Goal: Task Accomplishment & Management: Manage account settings

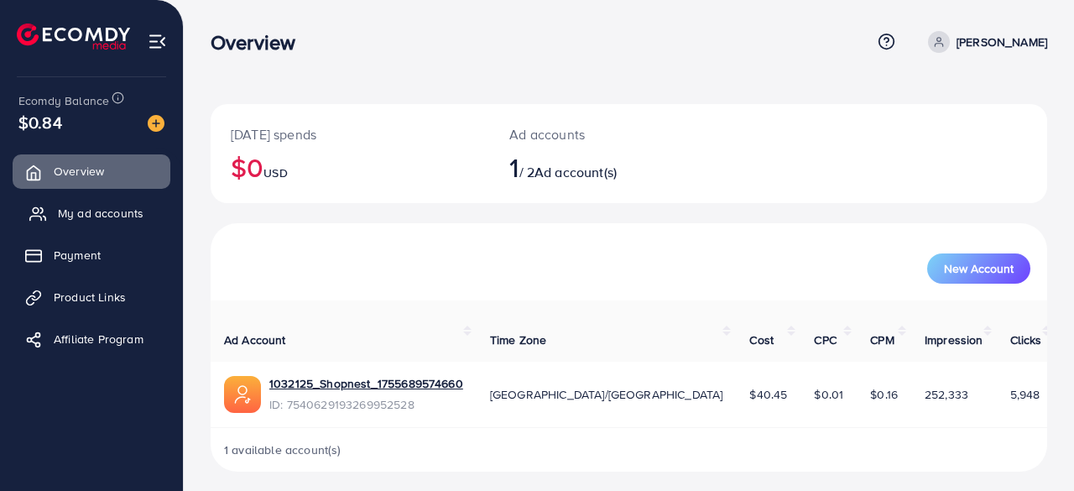
click at [104, 211] on span "My ad accounts" at bounding box center [101, 213] width 86 height 17
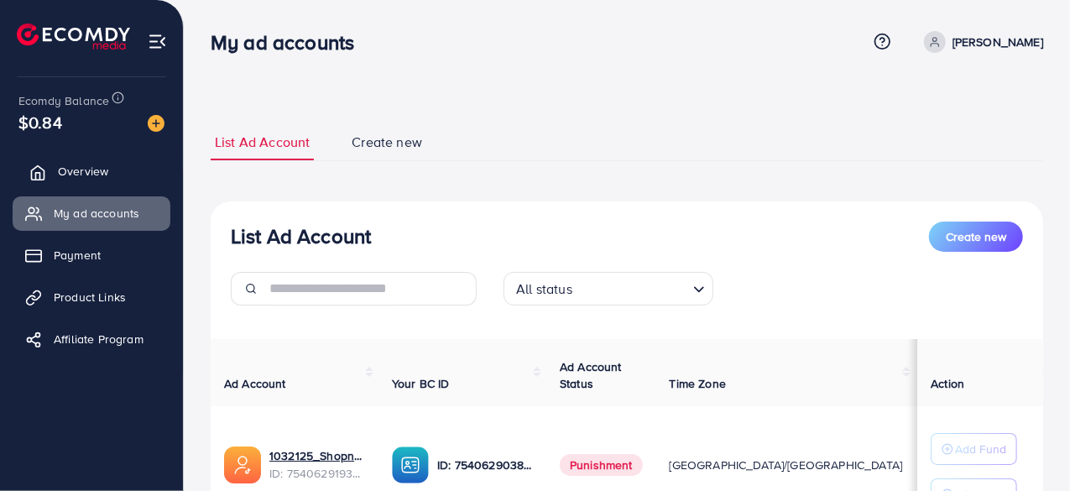
click at [89, 166] on span "Overview" at bounding box center [83, 171] width 50 height 17
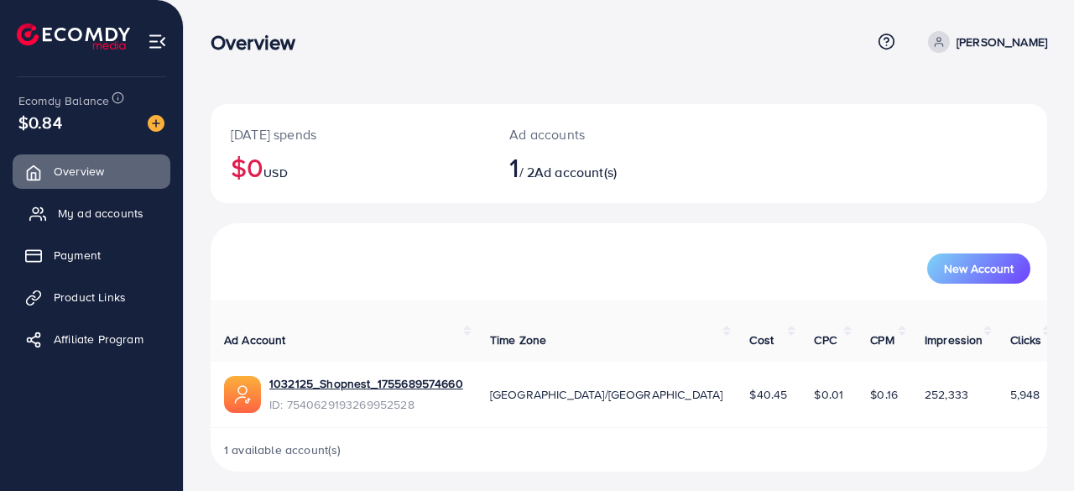
click at [99, 209] on span "My ad accounts" at bounding box center [101, 213] width 86 height 17
